Goal: Use online tool/utility: Utilize a website feature to perform a specific function

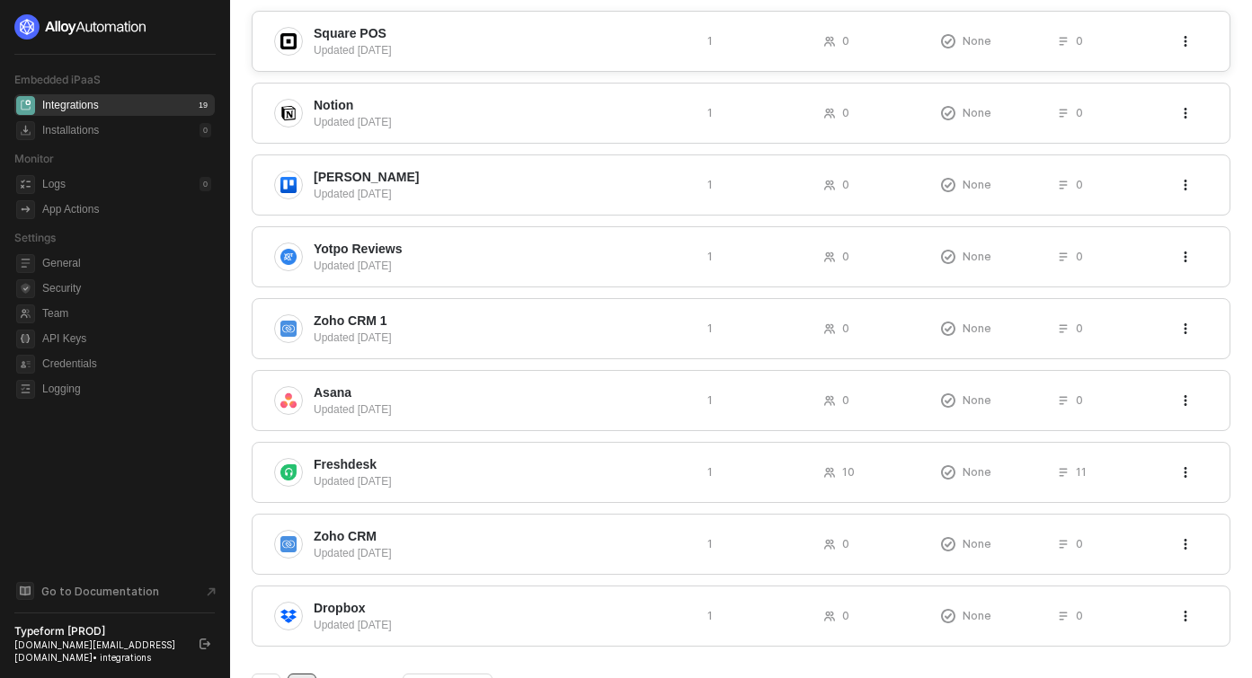
scroll to position [460, 0]
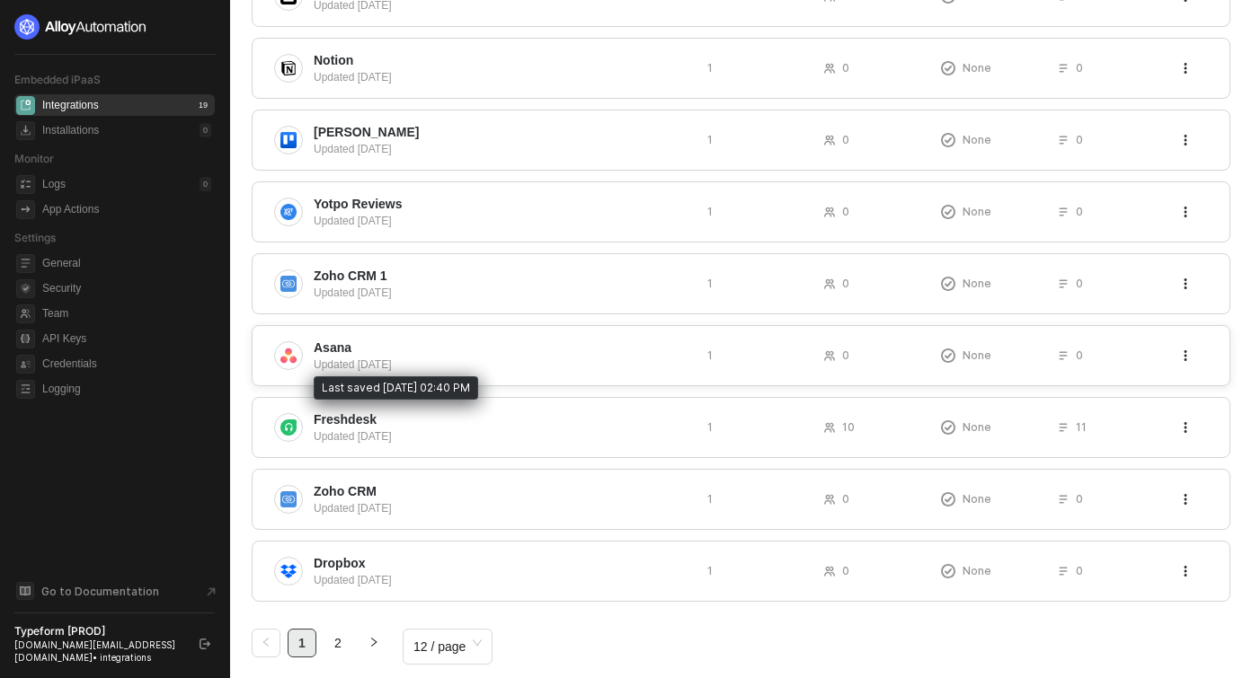
click at [358, 367] on div "Updated 3 months ago" at bounding box center [503, 365] width 379 height 16
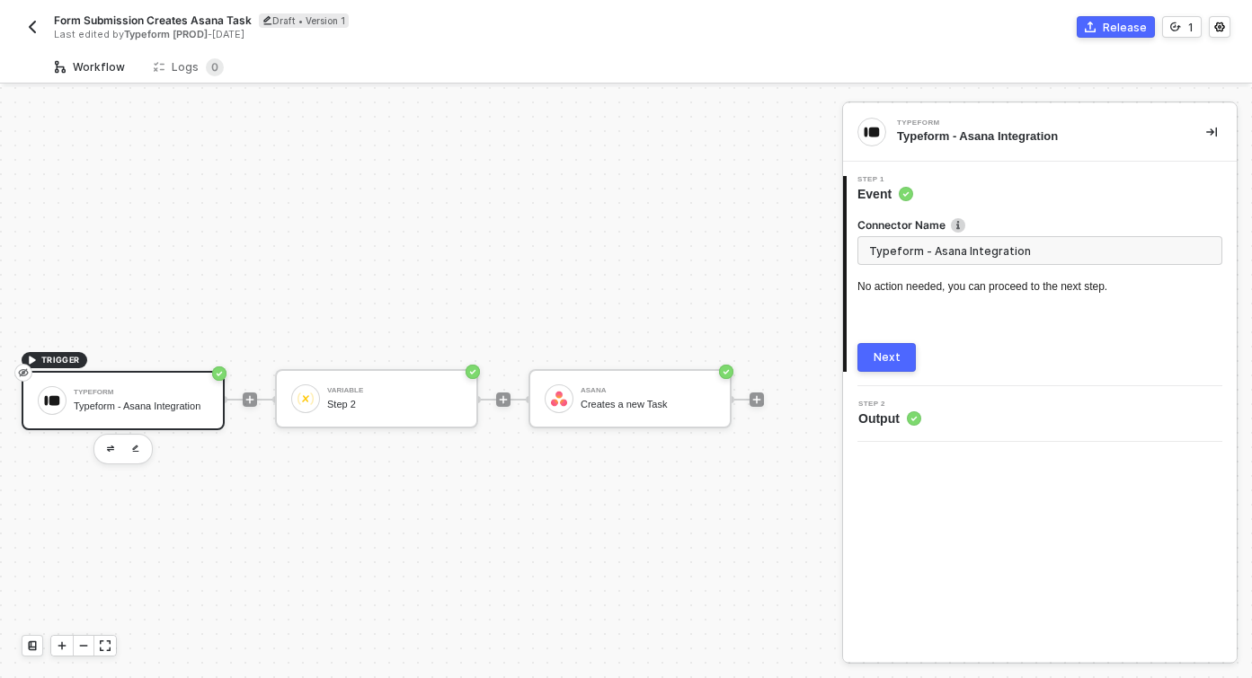
scroll to position [33, 0]
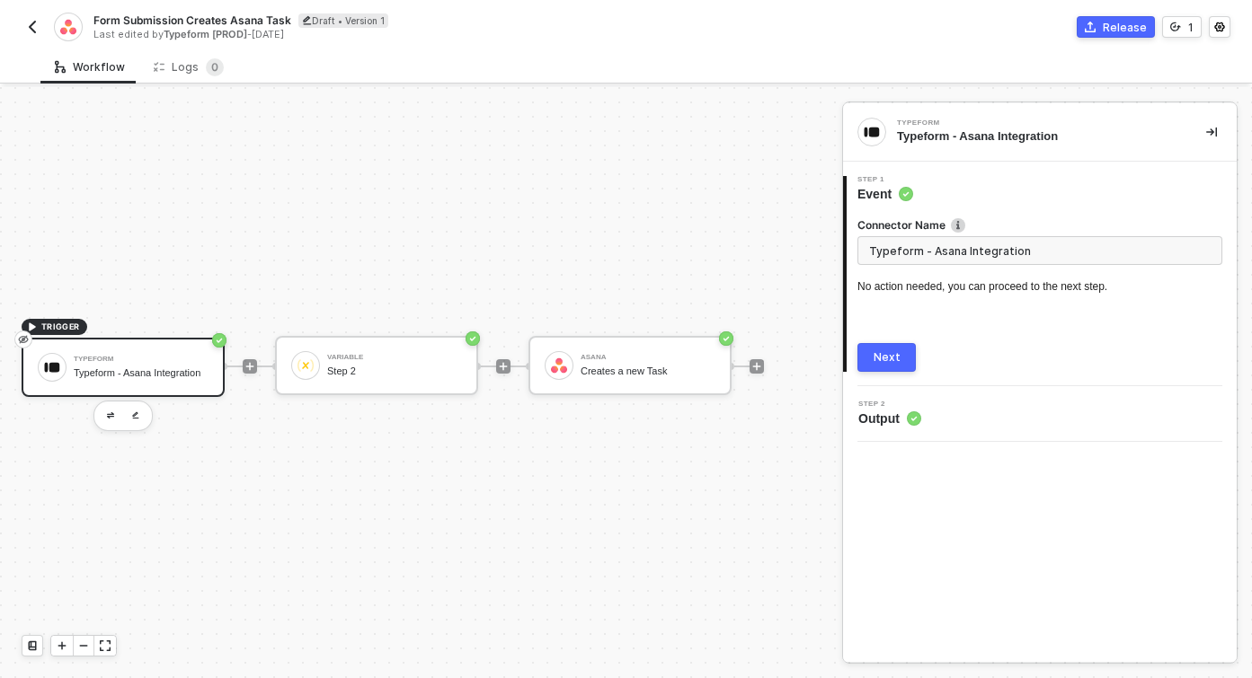
click at [890, 359] on div "Next" at bounding box center [886, 357] width 27 height 14
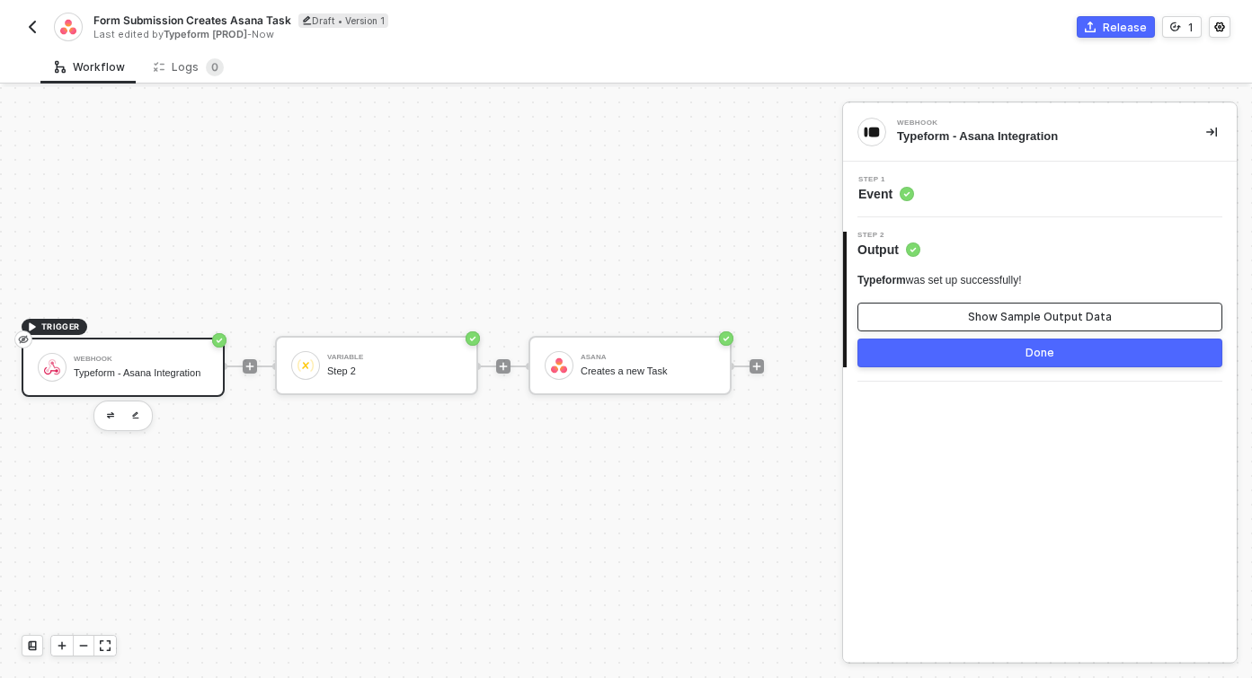
click at [974, 317] on div "Show Sample Output Data" at bounding box center [1040, 317] width 144 height 14
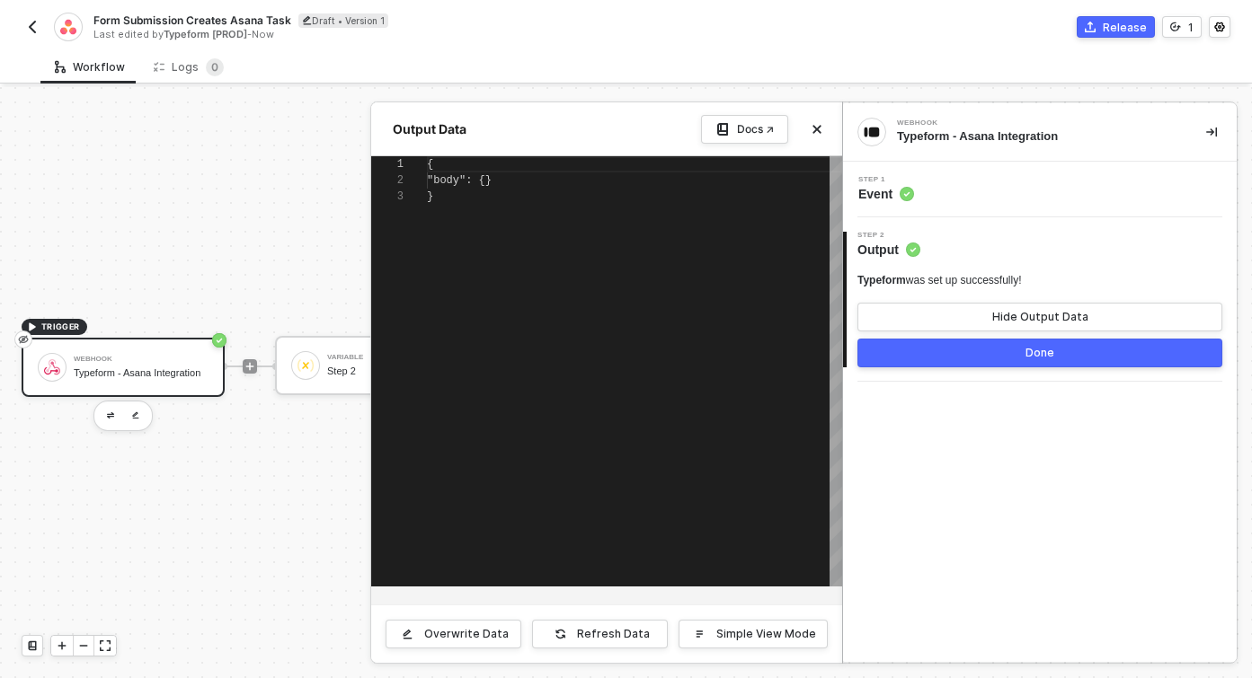
scroll to position [32, 0]
click at [819, 128] on icon "icon-close" at bounding box center [816, 129] width 11 height 11
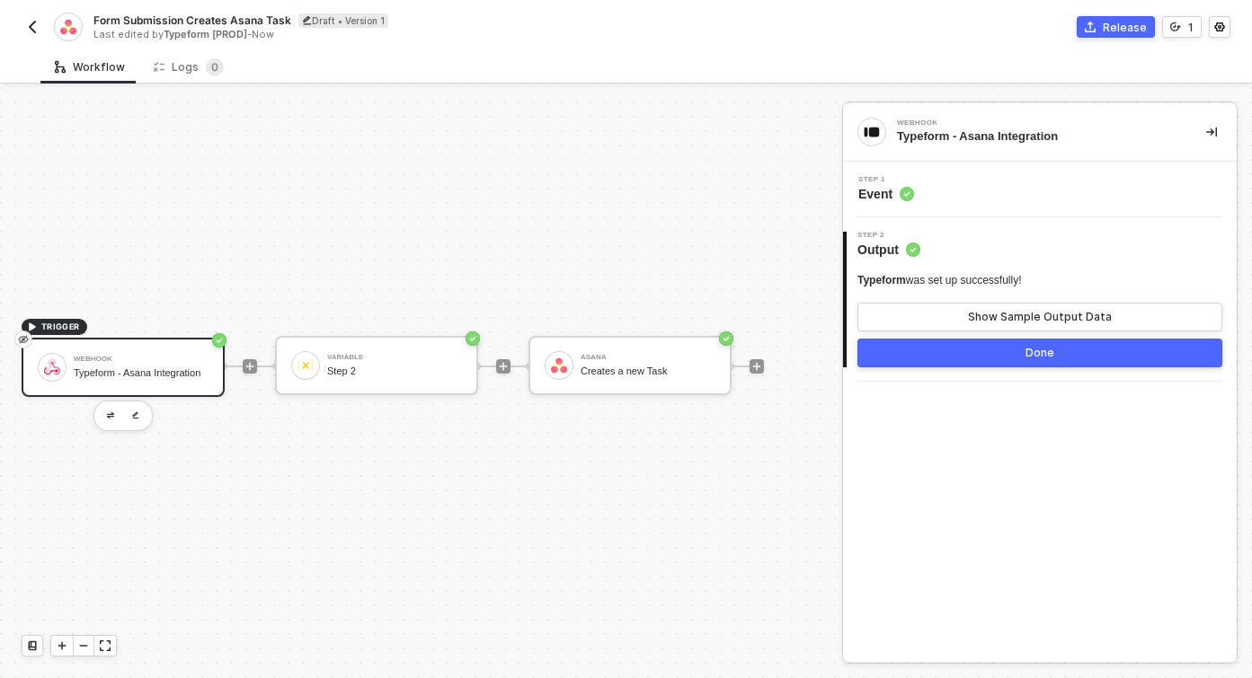
click at [892, 197] on span "Event" at bounding box center [886, 194] width 56 height 18
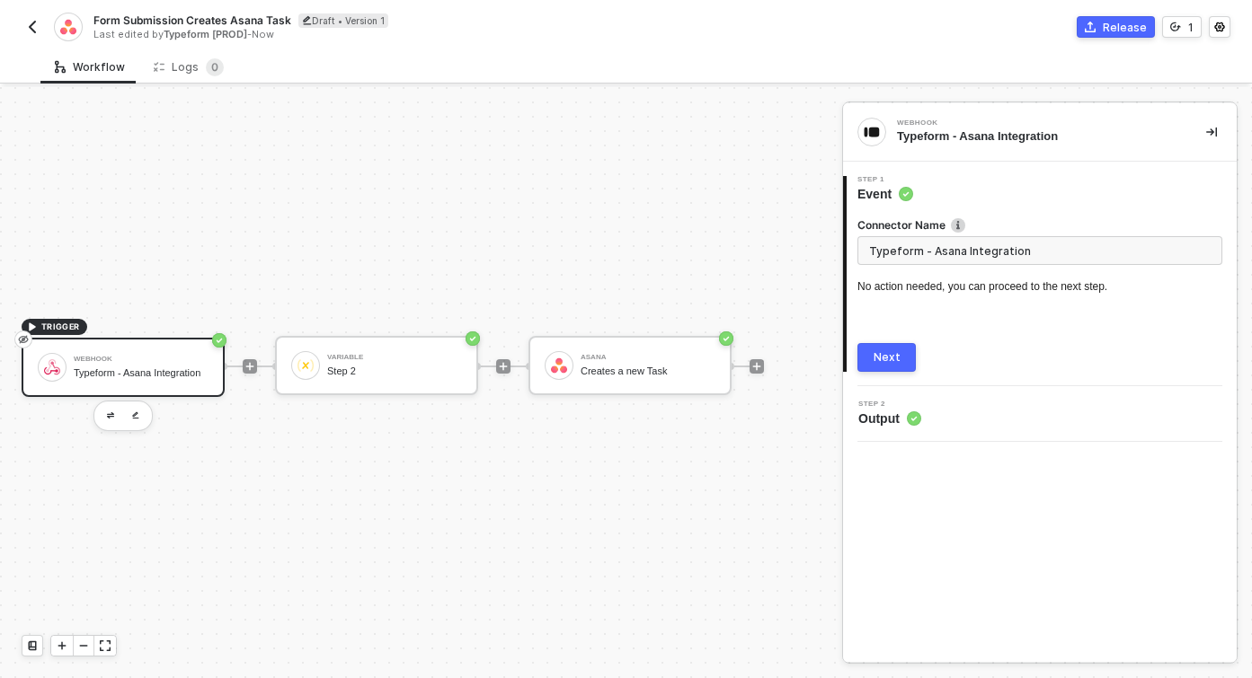
click at [928, 137] on div "Typeform - Asana Integration" at bounding box center [1037, 136] width 280 height 16
click at [421, 362] on div "Variable Step 2" at bounding box center [394, 366] width 135 height 34
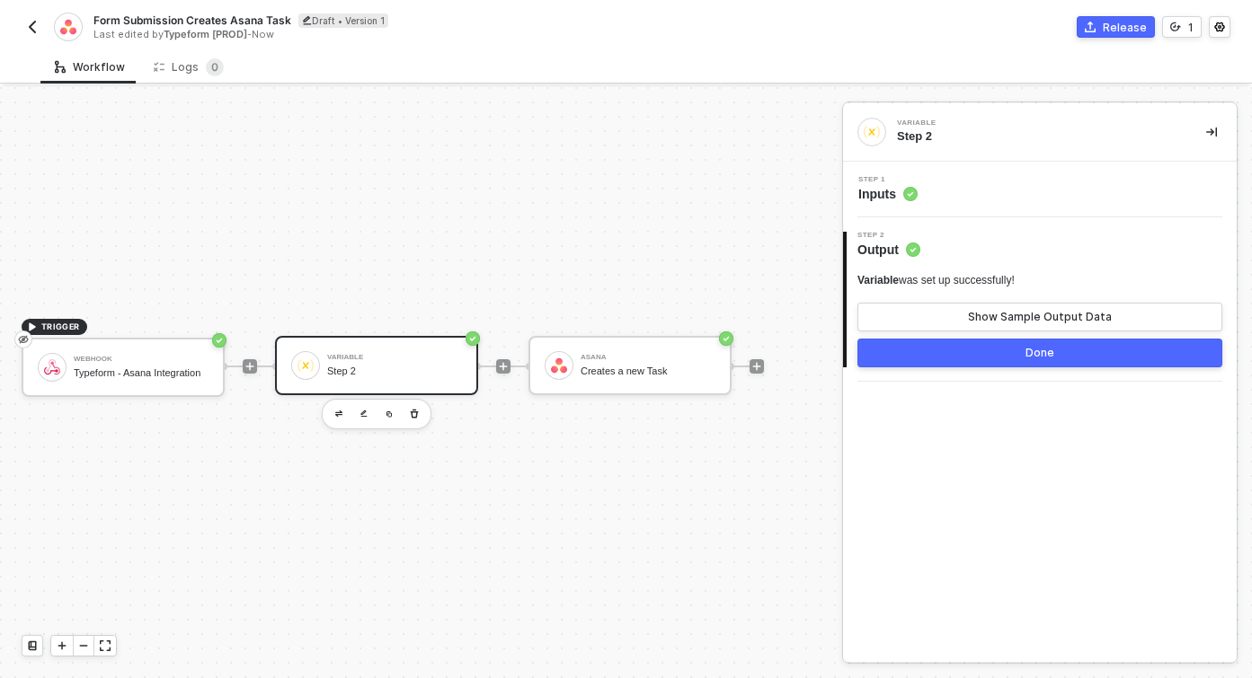
click at [875, 189] on span "Inputs" at bounding box center [887, 194] width 59 height 18
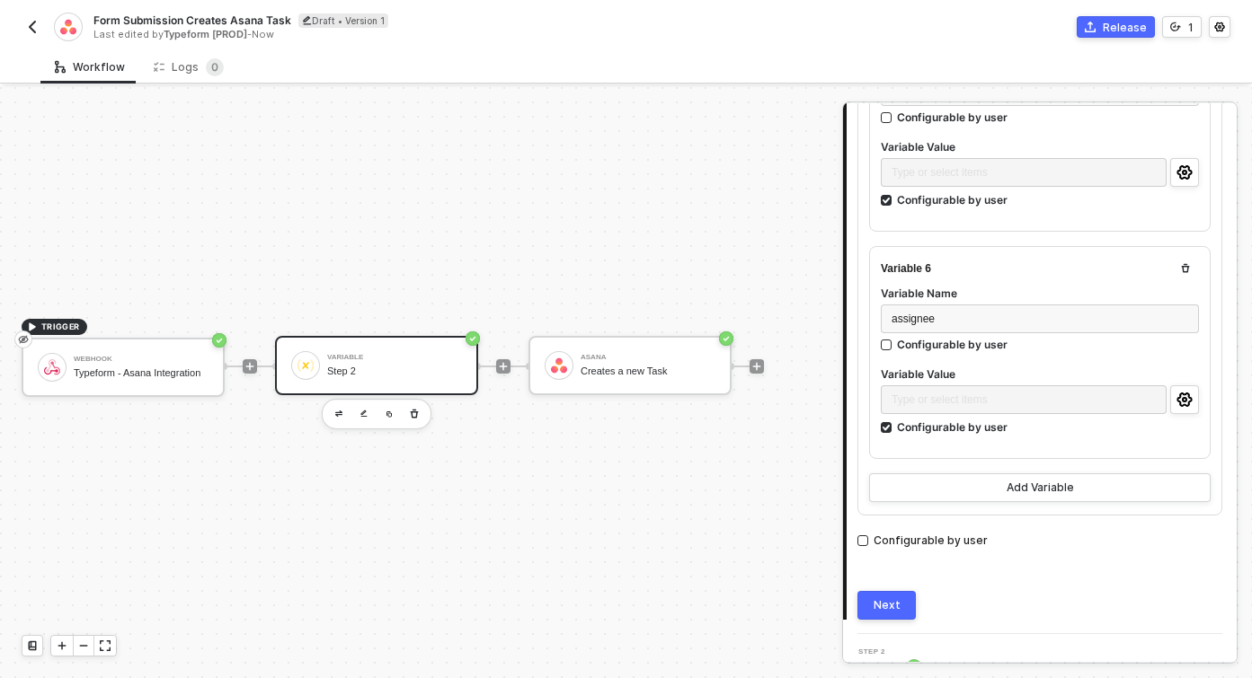
scroll to position [1234, 0]
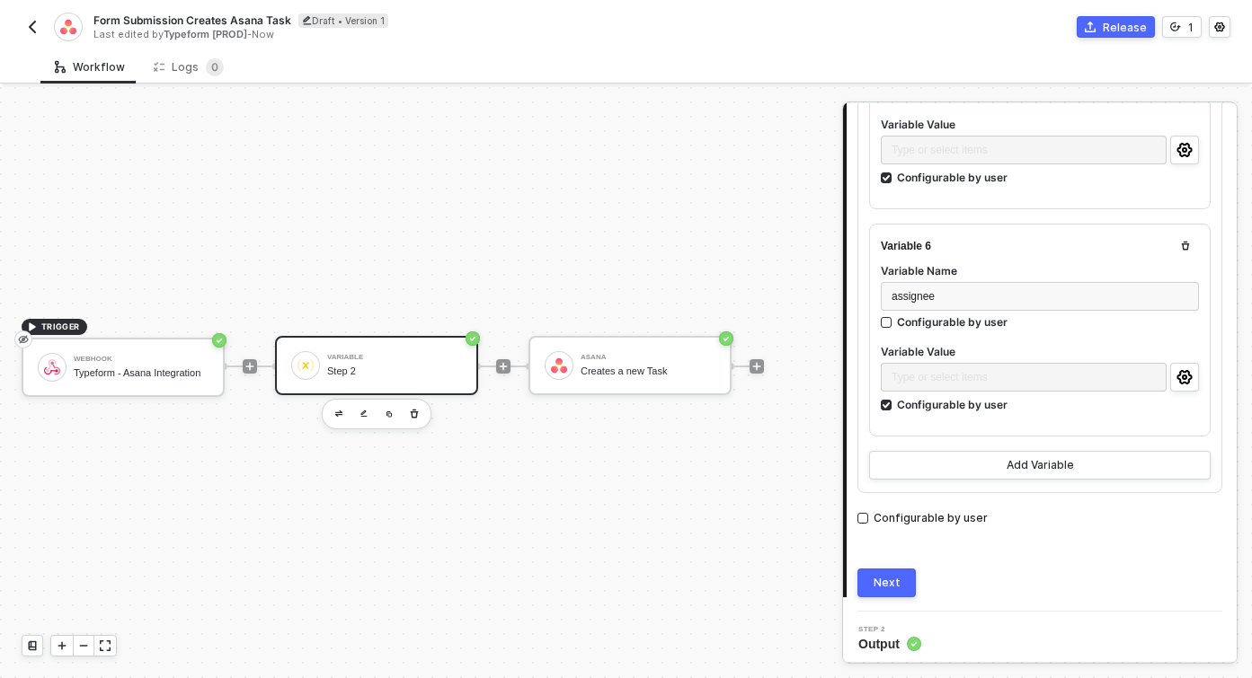
click at [897, 569] on button "Next" at bounding box center [886, 583] width 58 height 29
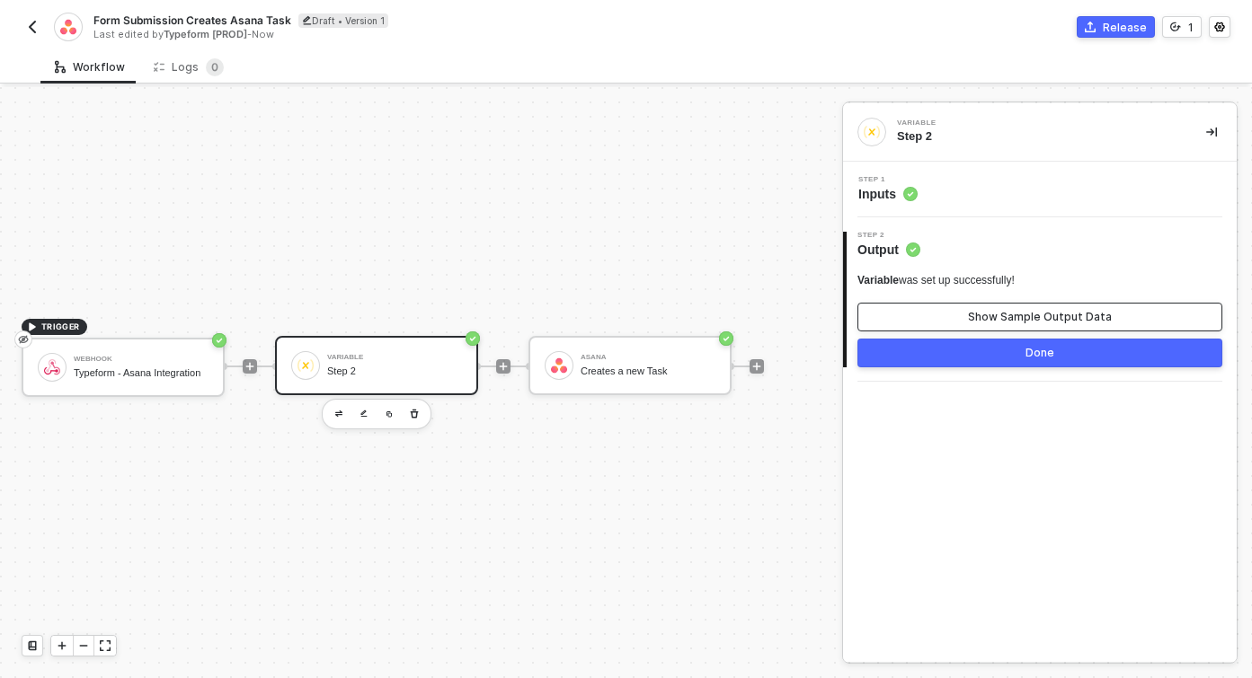
click at [933, 315] on button "Show Sample Output Data" at bounding box center [1039, 317] width 365 height 29
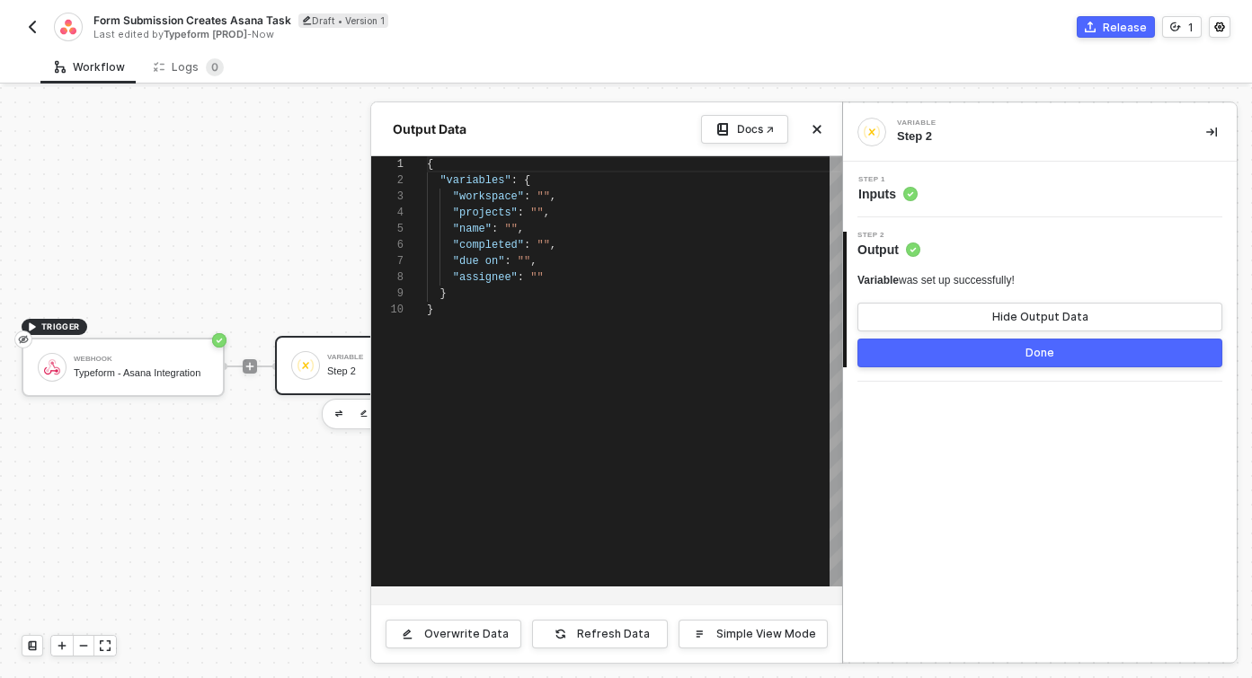
scroll to position [146, 0]
click at [955, 356] on button "Done" at bounding box center [1039, 353] width 365 height 29
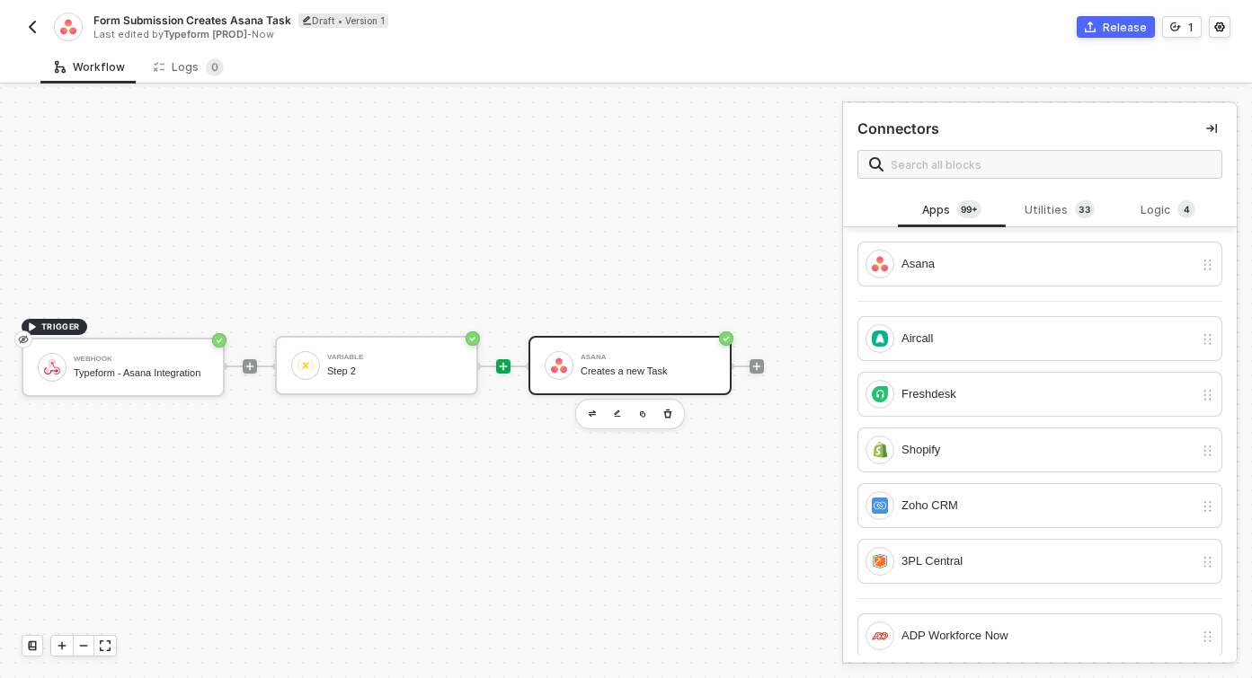
click at [662, 371] on div "Creates a new Task" at bounding box center [647, 372] width 135 height 12
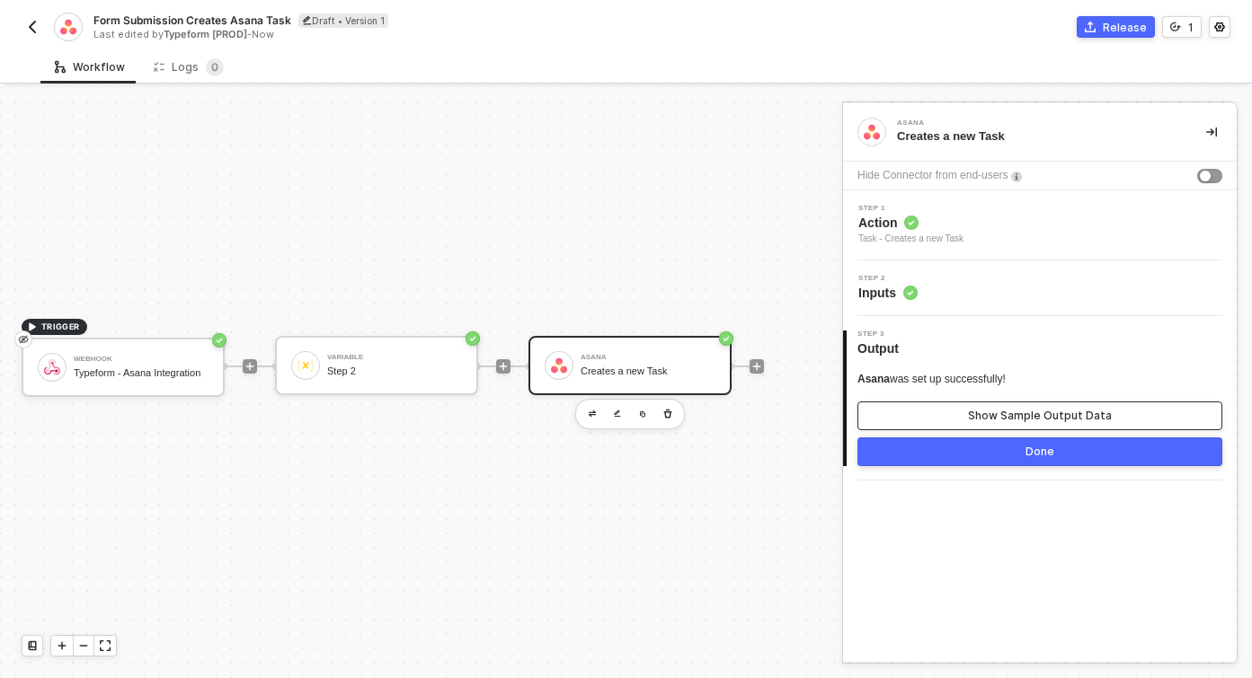
click at [1003, 416] on div "Show Sample Output Data" at bounding box center [1040, 416] width 144 height 14
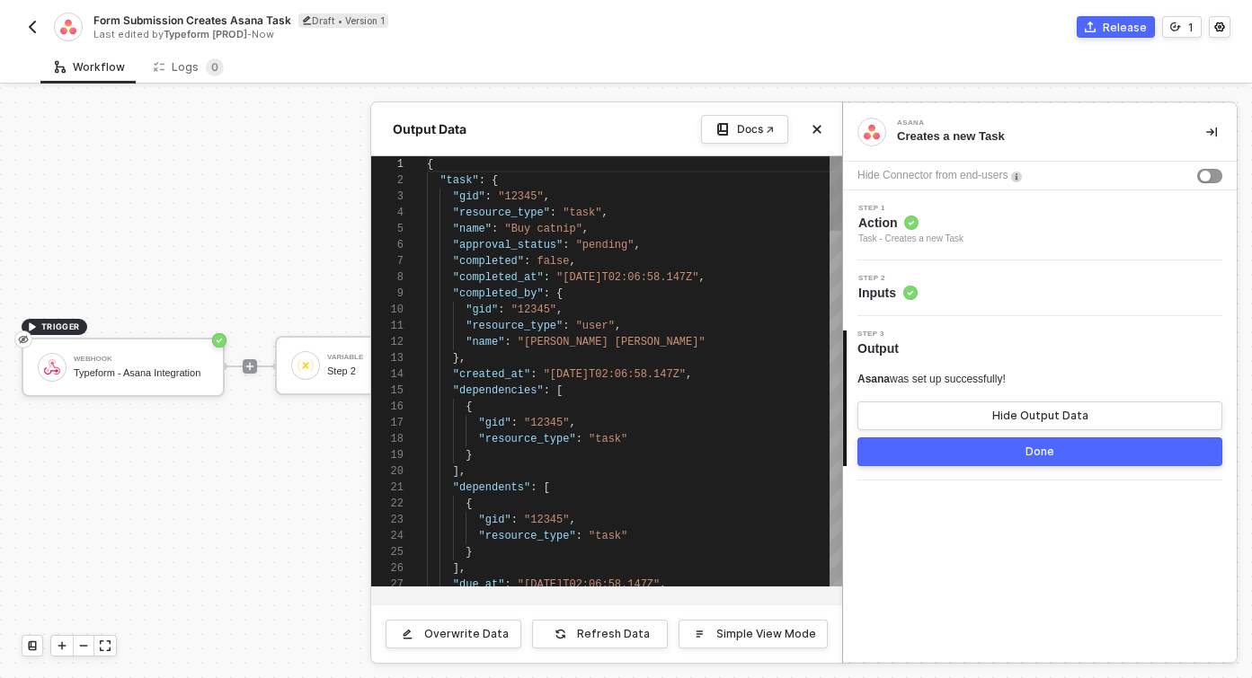
scroll to position [162, 0]
click at [742, 126] on div "Docs ↗" at bounding box center [755, 129] width 37 height 14
click at [891, 288] on span "Inputs" at bounding box center [887, 293] width 59 height 18
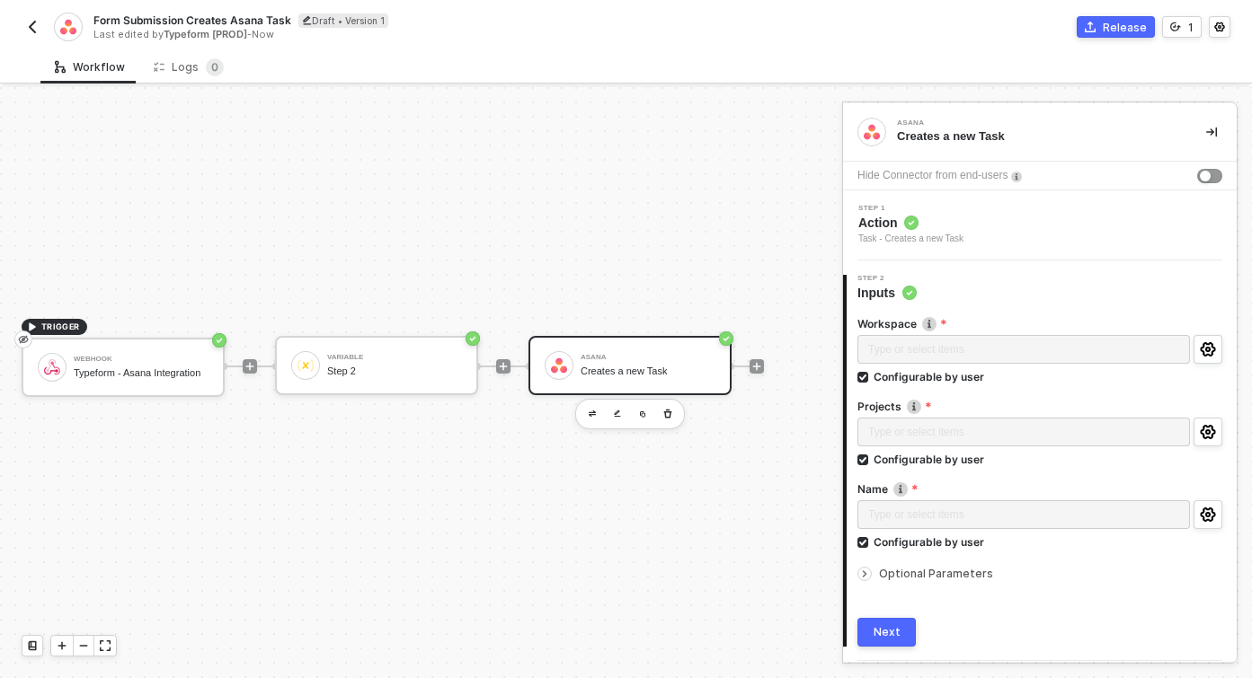
click at [880, 568] on span "Optional Parameters" at bounding box center [936, 573] width 114 height 13
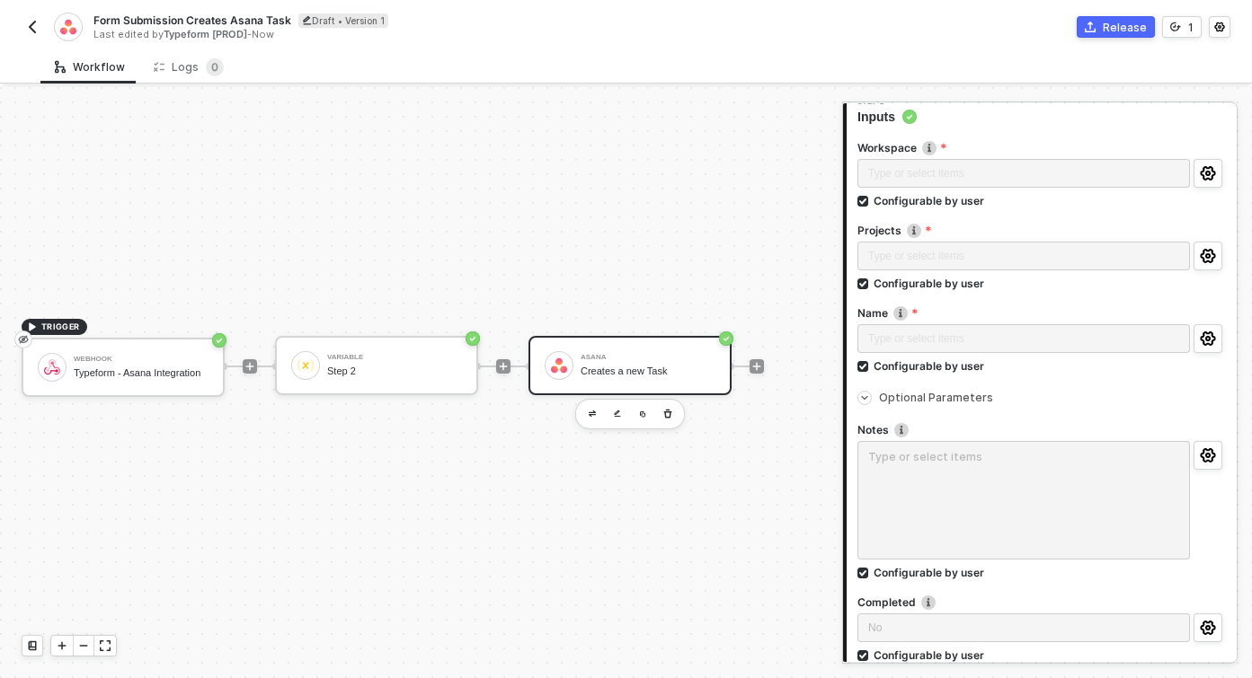
scroll to position [178, 0]
click at [380, 368] on div "Step 2" at bounding box center [394, 372] width 135 height 12
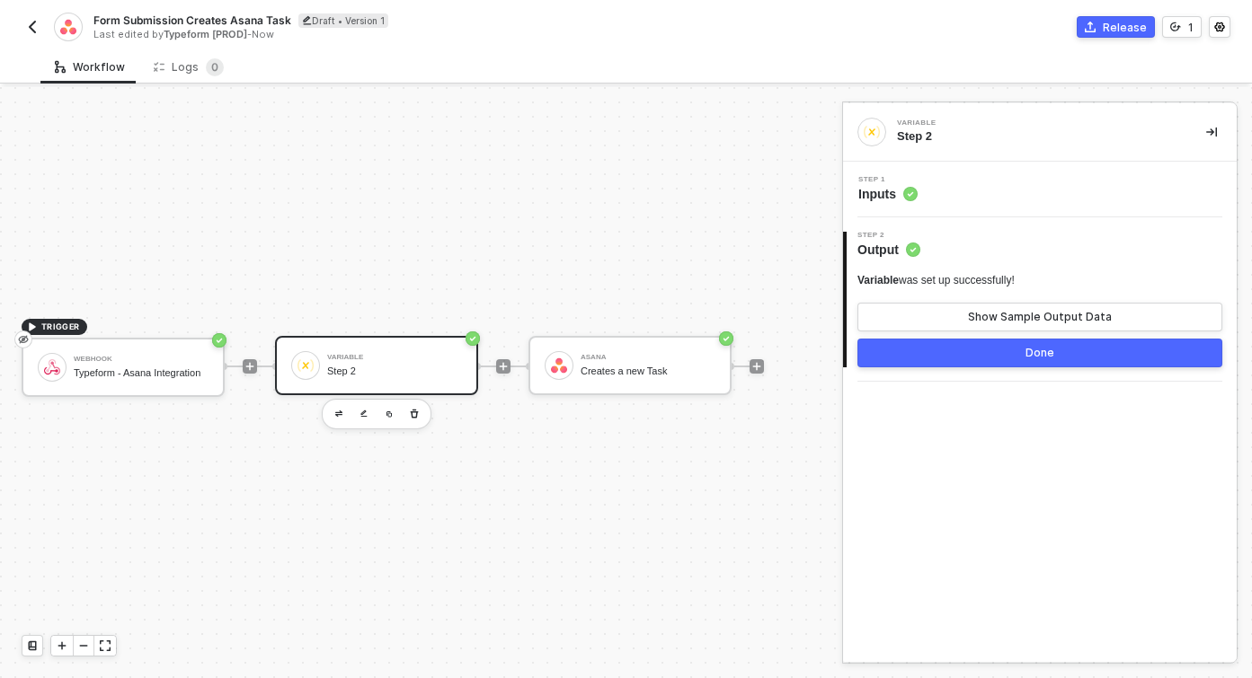
click at [943, 350] on button "Done" at bounding box center [1039, 353] width 365 height 29
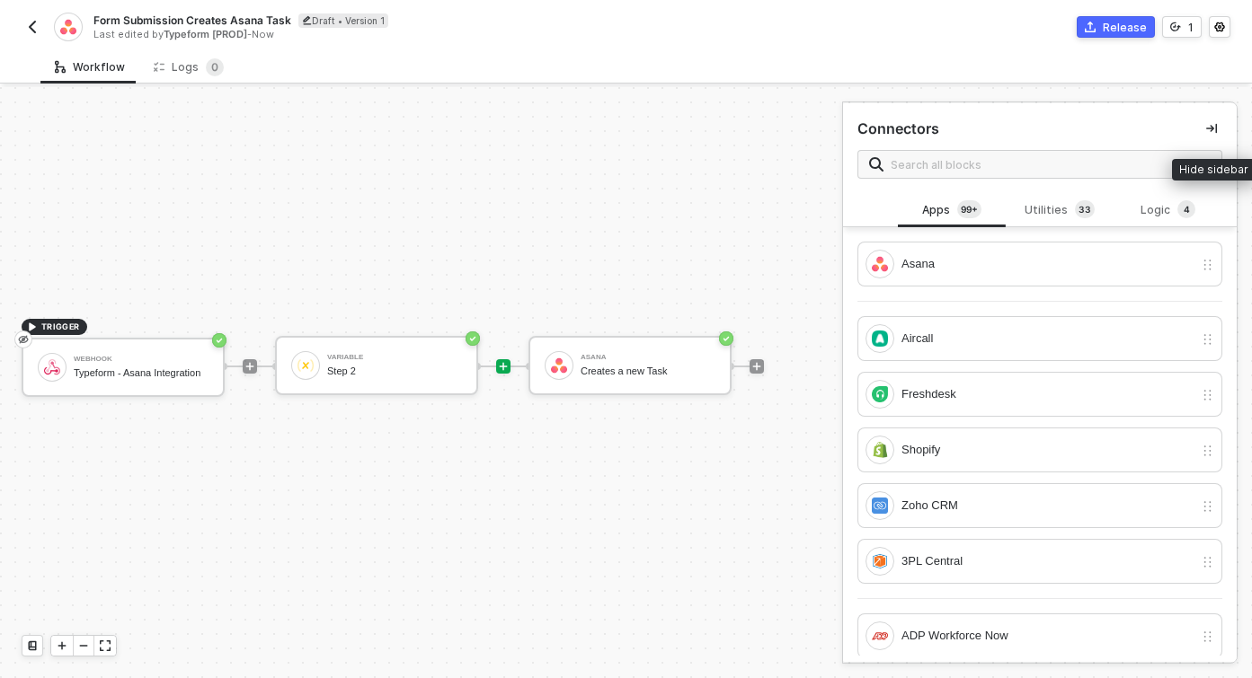
click at [1212, 127] on icon "icon-collapse-right" at bounding box center [1211, 129] width 11 height 10
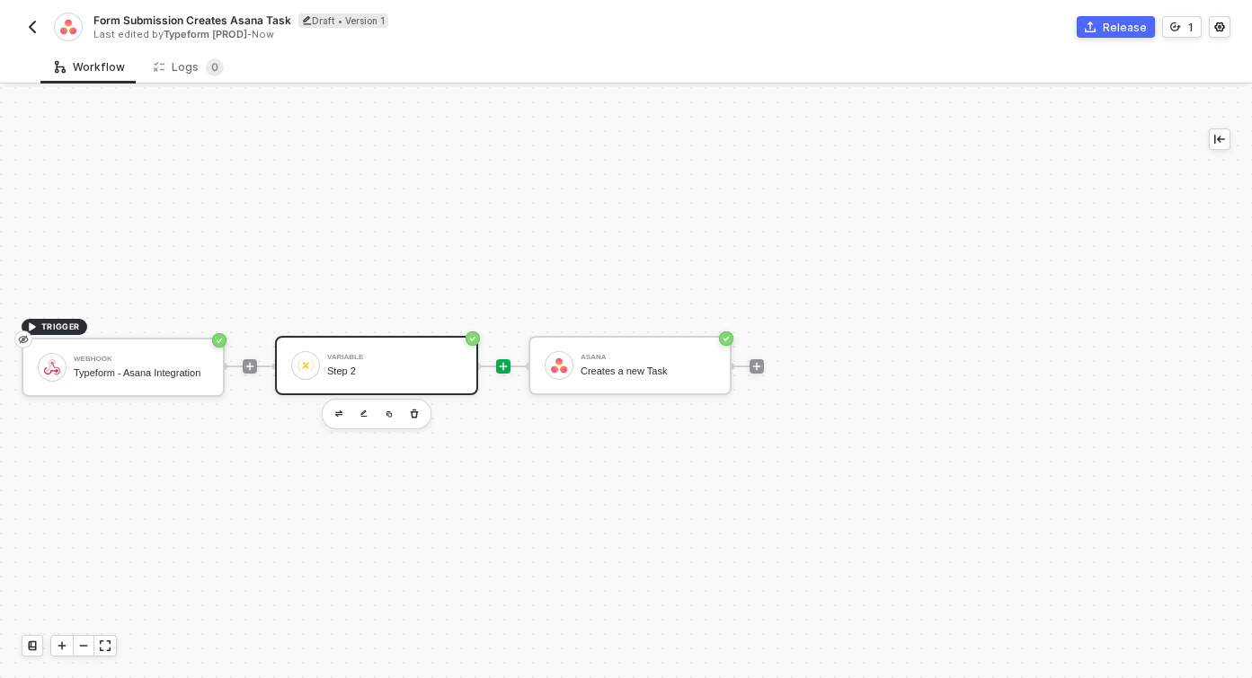
click at [350, 374] on div "Step 2" at bounding box center [394, 372] width 135 height 12
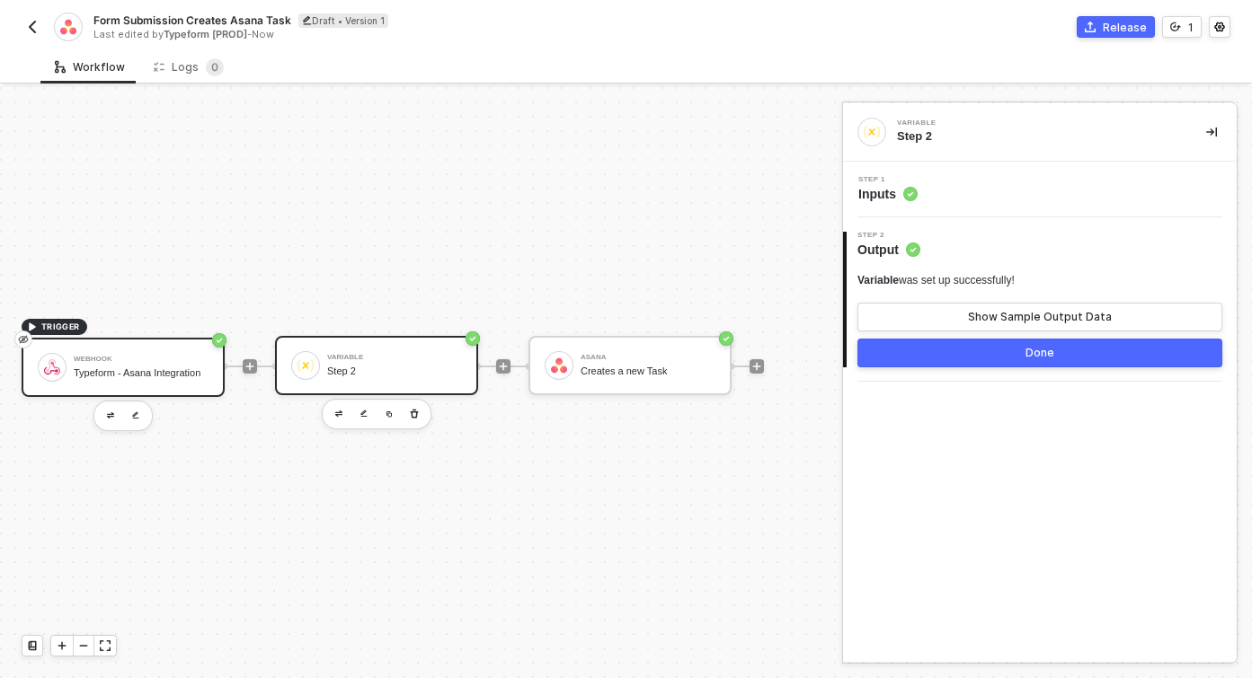
click at [132, 376] on div "Typeform - Asana Integration" at bounding box center [141, 373] width 135 height 12
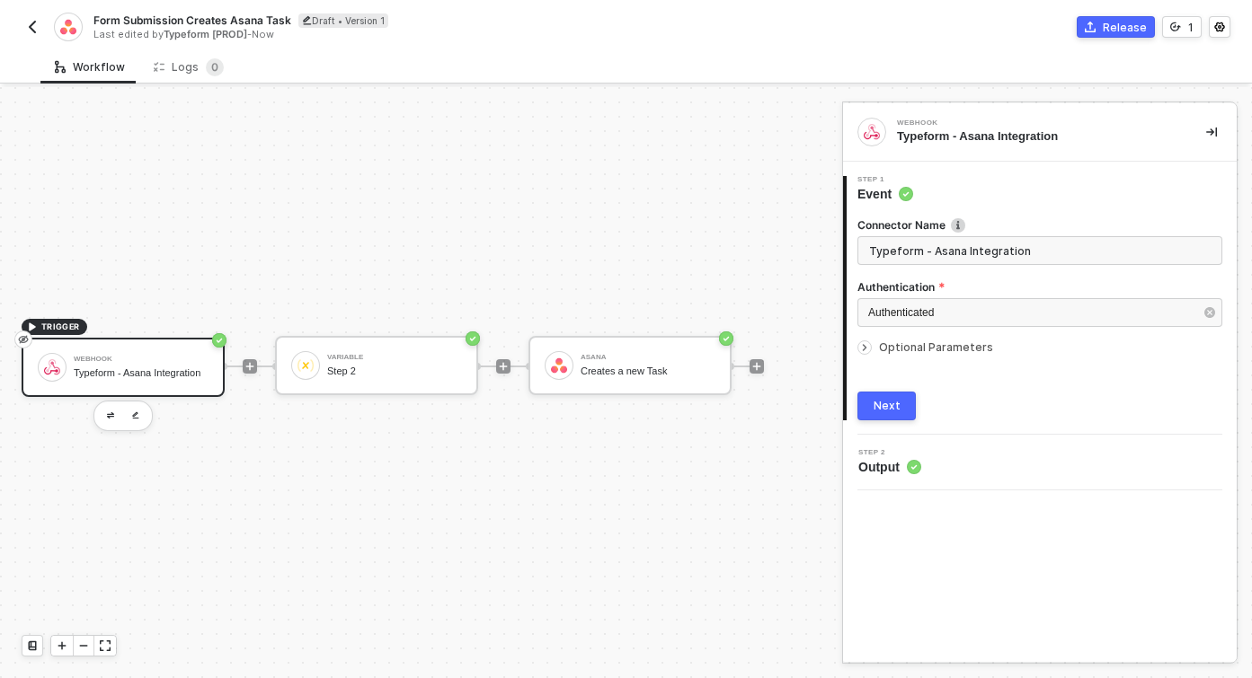
click at [896, 408] on div "Next" at bounding box center [886, 406] width 27 height 14
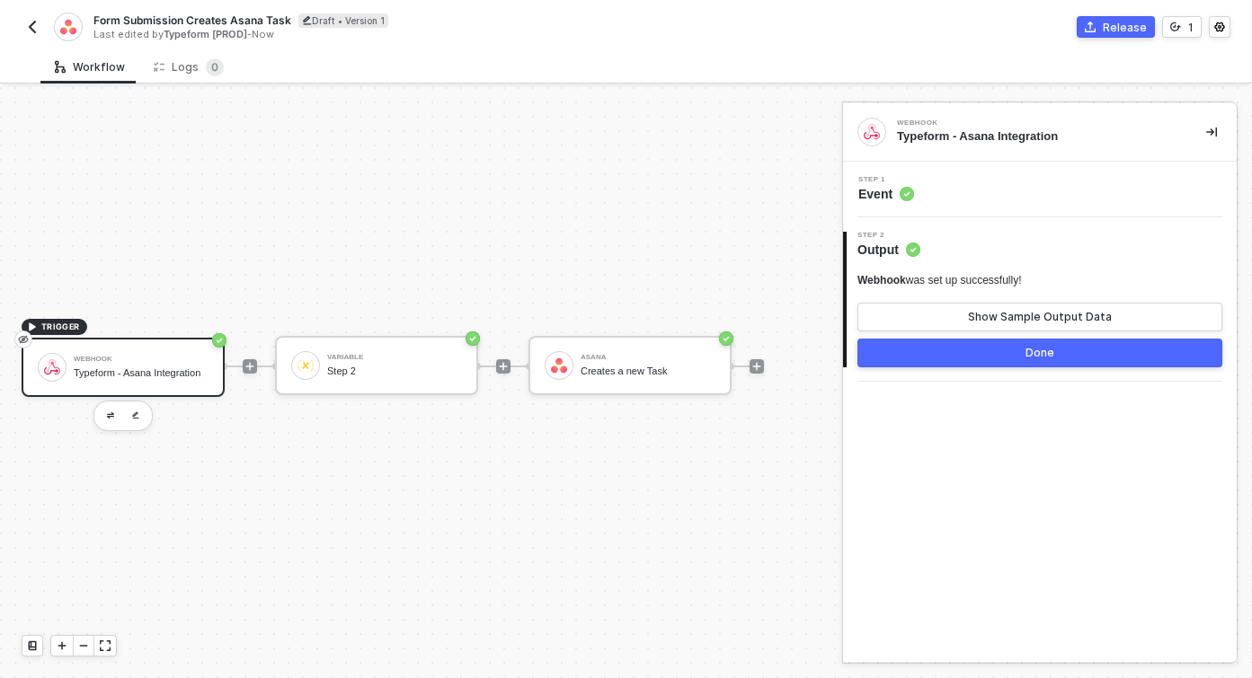
click at [1009, 341] on button "Done" at bounding box center [1039, 353] width 365 height 29
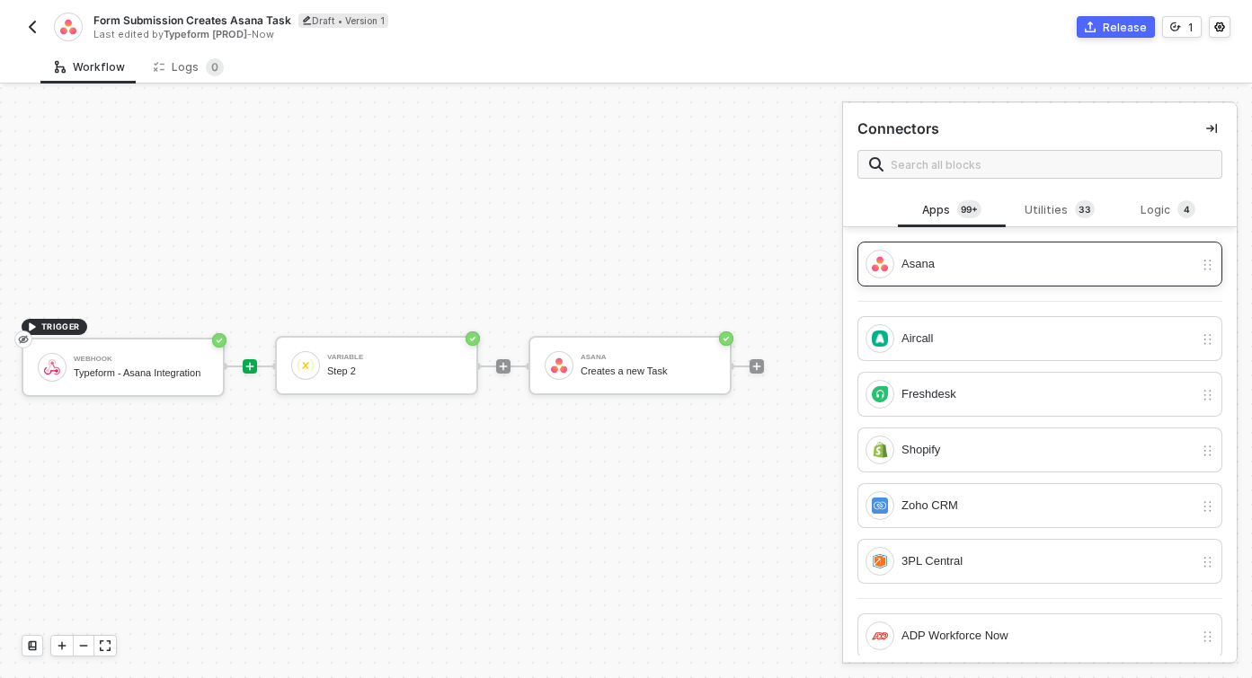
click at [1012, 260] on div "Asana" at bounding box center [1047, 264] width 292 height 20
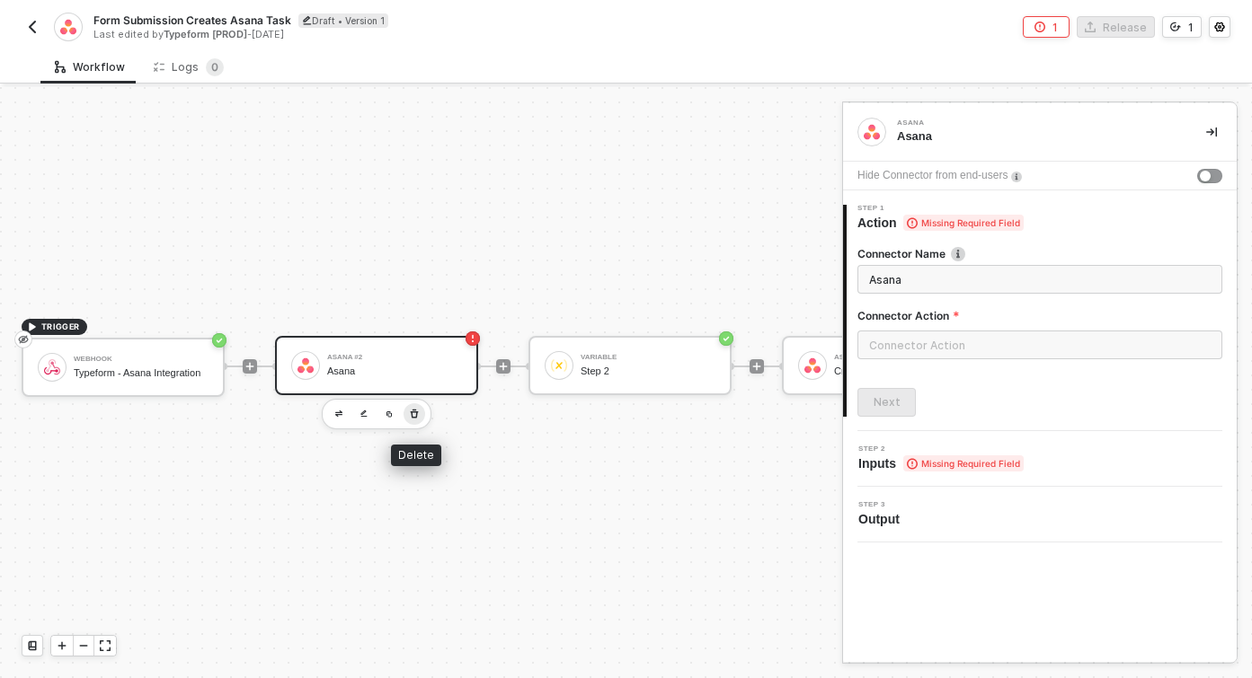
click at [411, 413] on icon "button" at bounding box center [414, 414] width 11 height 14
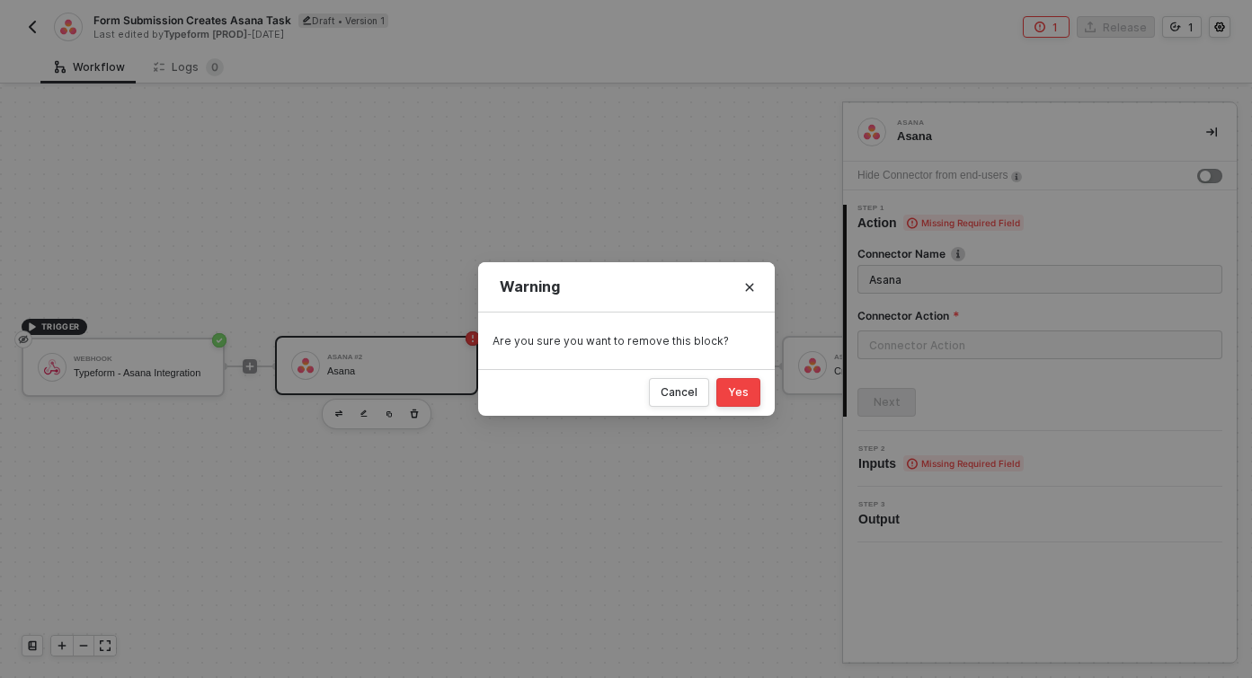
click at [743, 398] on div "Yes" at bounding box center [738, 392] width 21 height 14
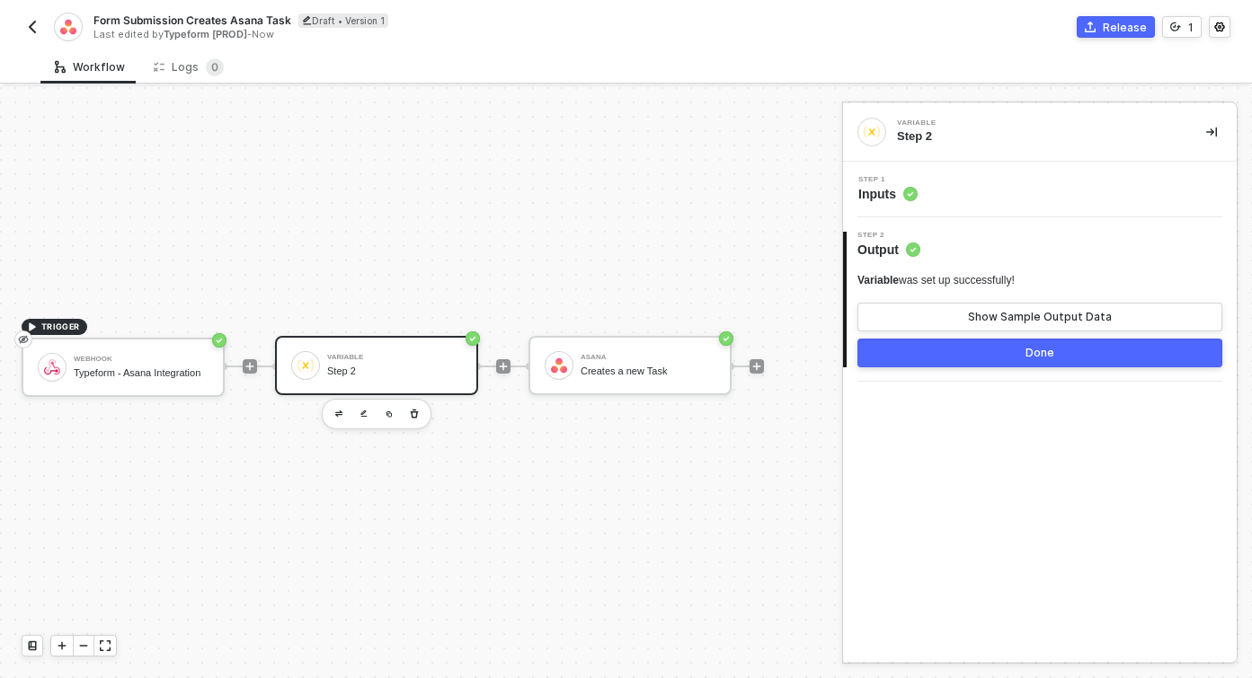
click at [953, 353] on button "Done" at bounding box center [1039, 353] width 365 height 29
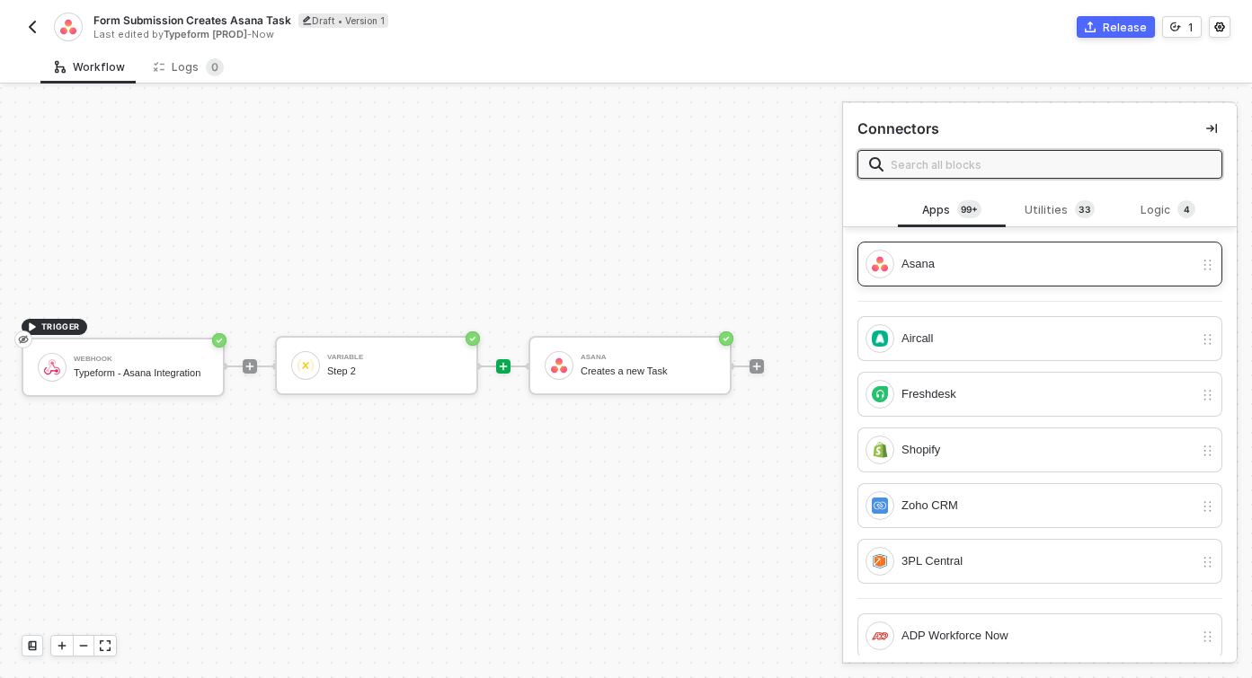
scroll to position [13, 0]
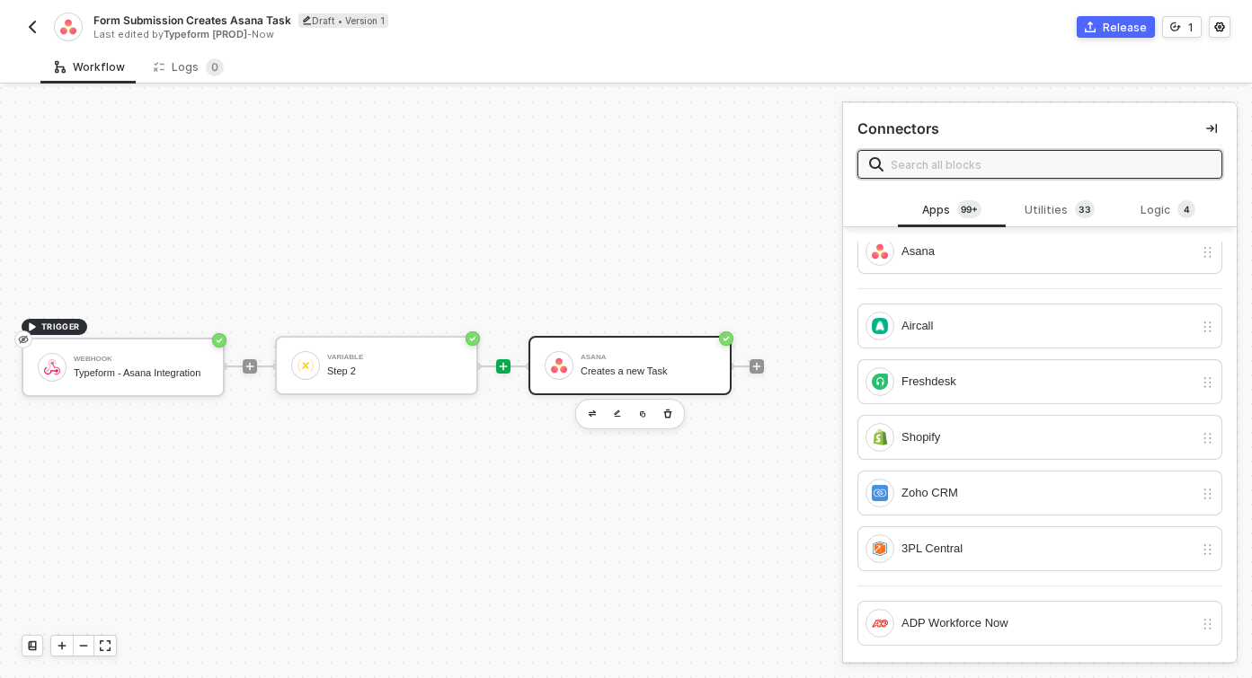
click at [606, 377] on div "[PERSON_NAME] Creates a new Task" at bounding box center [647, 366] width 135 height 34
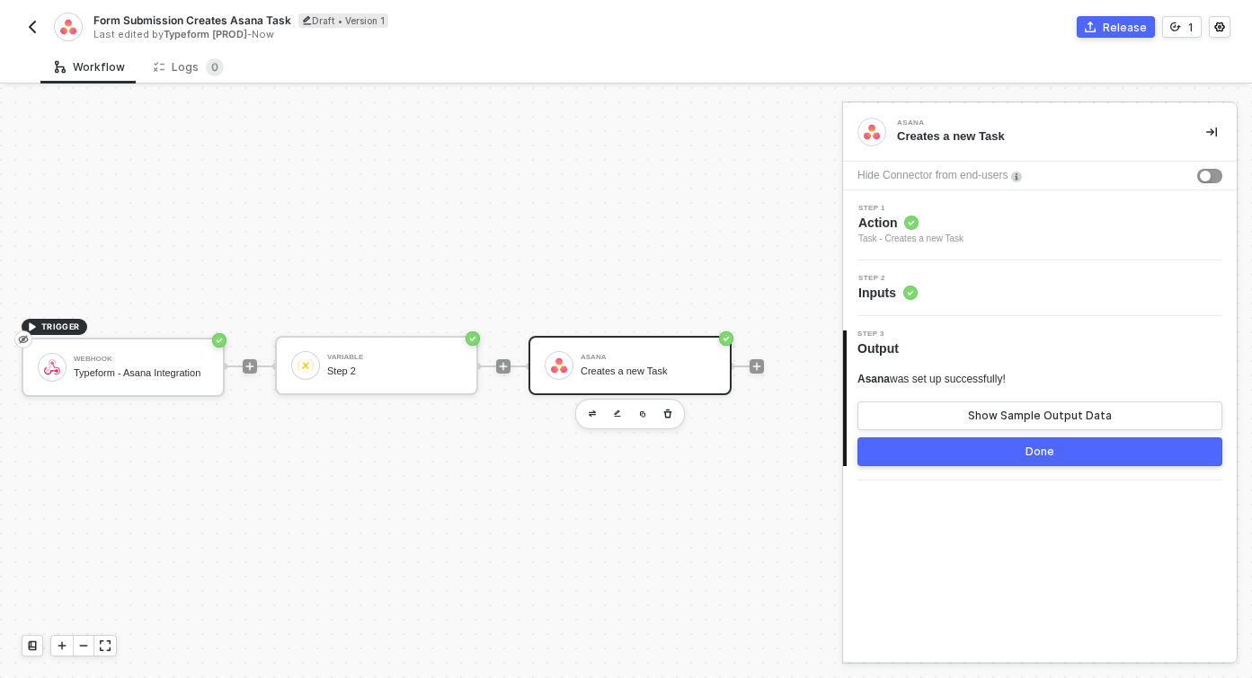
click at [916, 282] on div "Step 2 Inputs" at bounding box center [887, 288] width 59 height 27
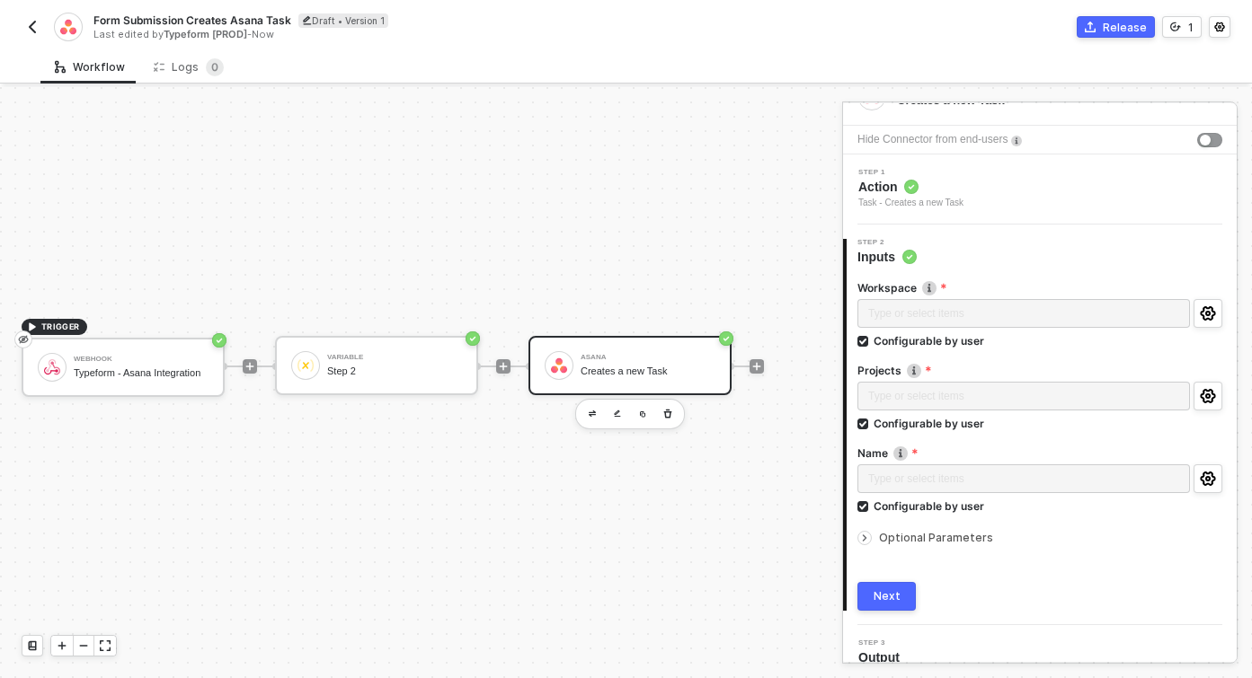
scroll to position [55, 0]
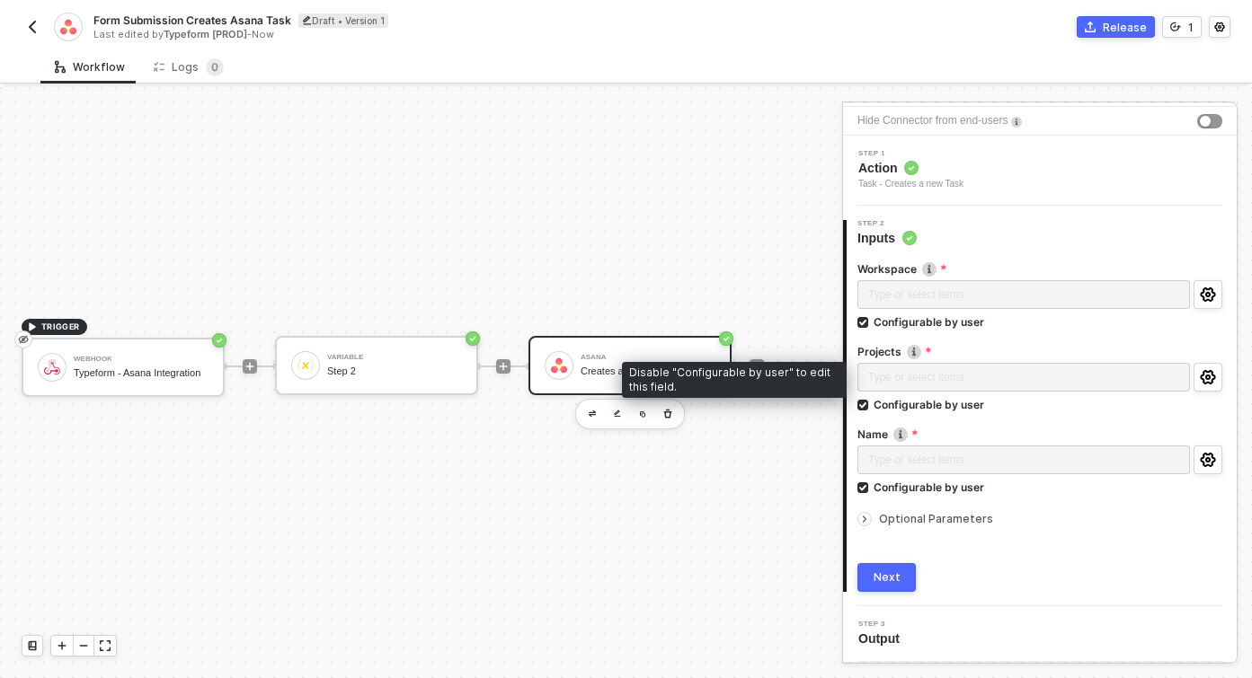
click at [934, 366] on div "Type or select items ﻿" at bounding box center [1023, 379] width 332 height 32
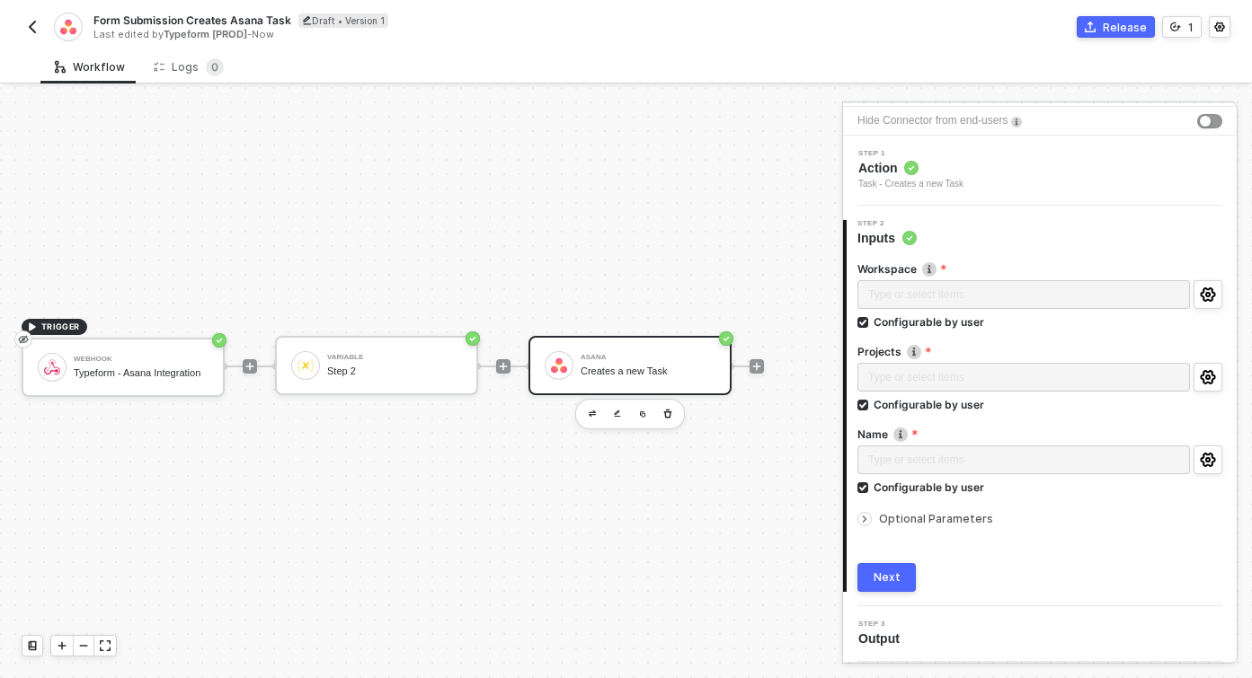
click at [863, 521] on icon "icon-arrow-right-small" at bounding box center [864, 519] width 3 height 5
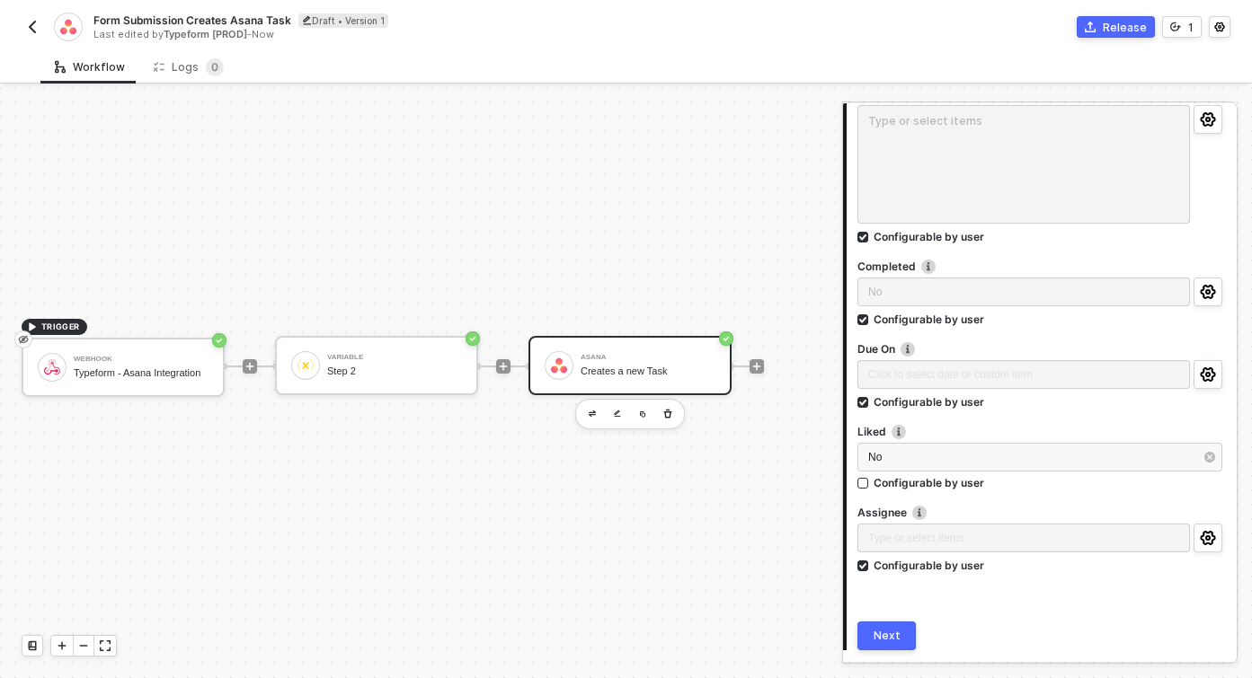
scroll to position [571, 0]
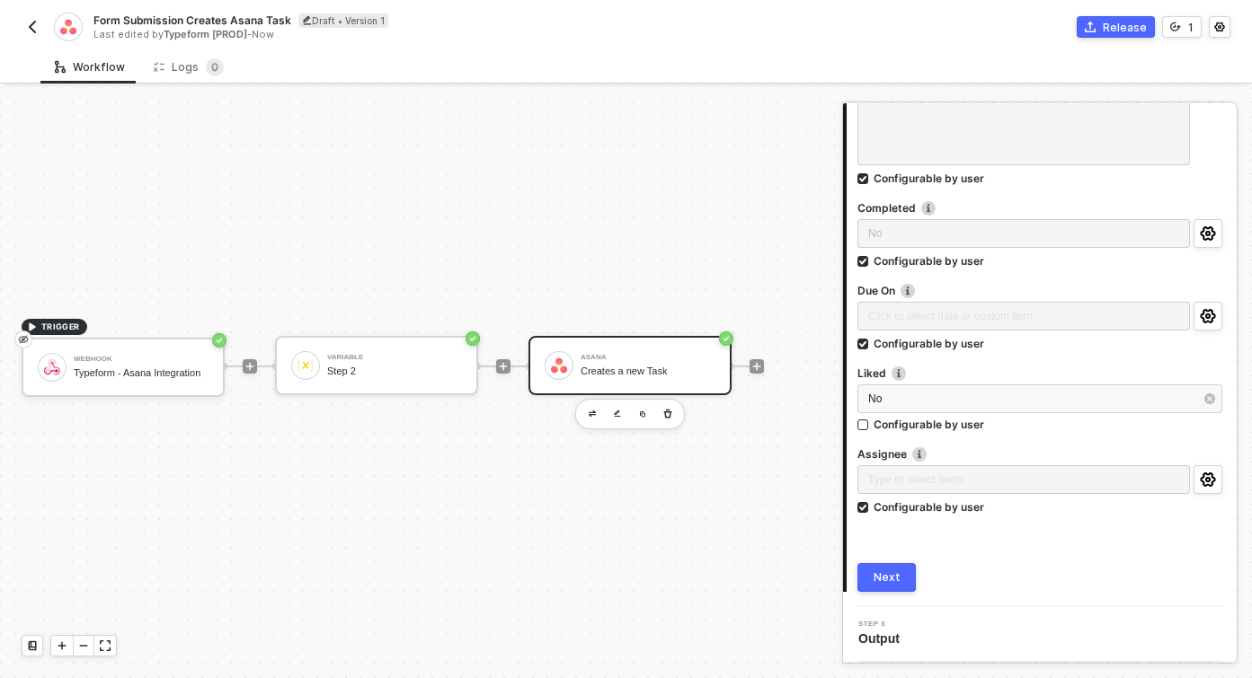
click at [872, 578] on button "Next" at bounding box center [886, 577] width 58 height 29
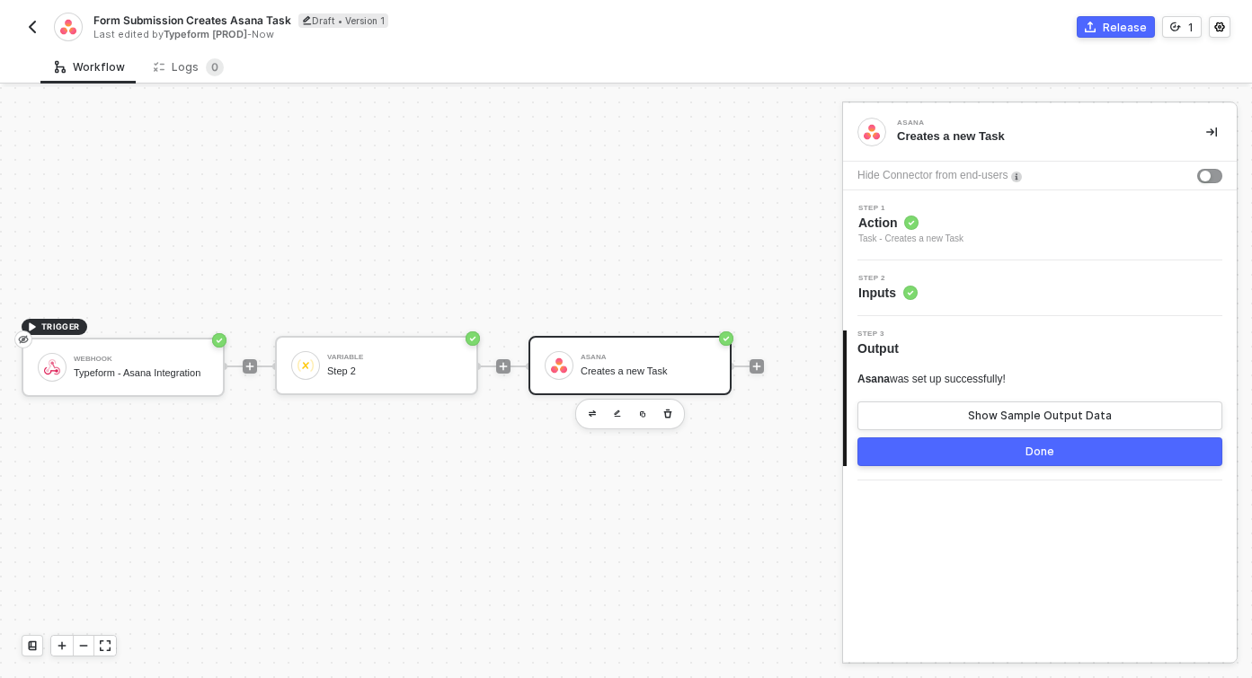
scroll to position [0, 0]
